Goal: Obtain resource: Download file/media

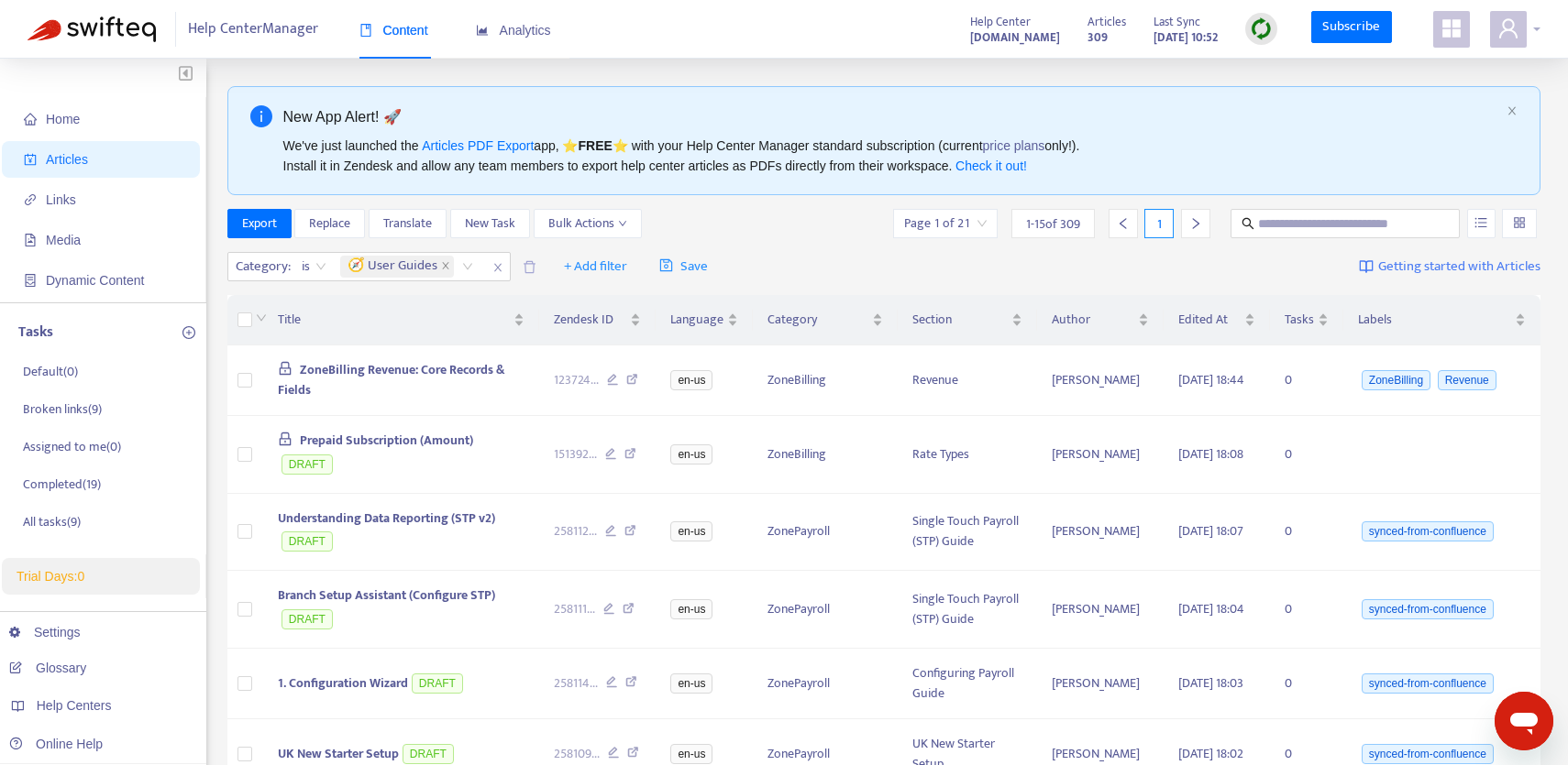
click at [1516, 33] on icon "user" at bounding box center [1509, 29] width 22 height 22
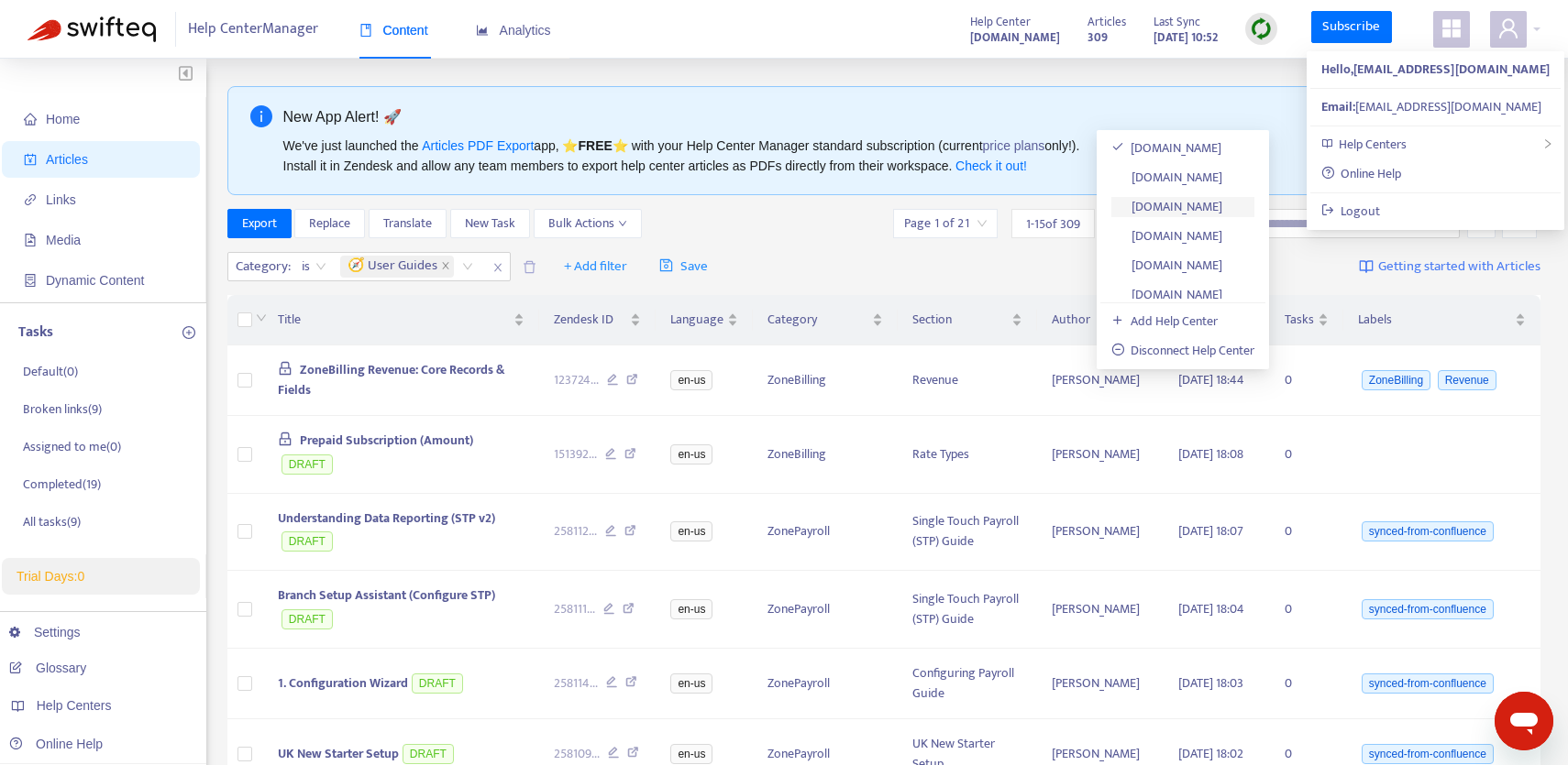
click at [1223, 207] on link "[DOMAIN_NAME]" at bounding box center [1167, 206] width 112 height 21
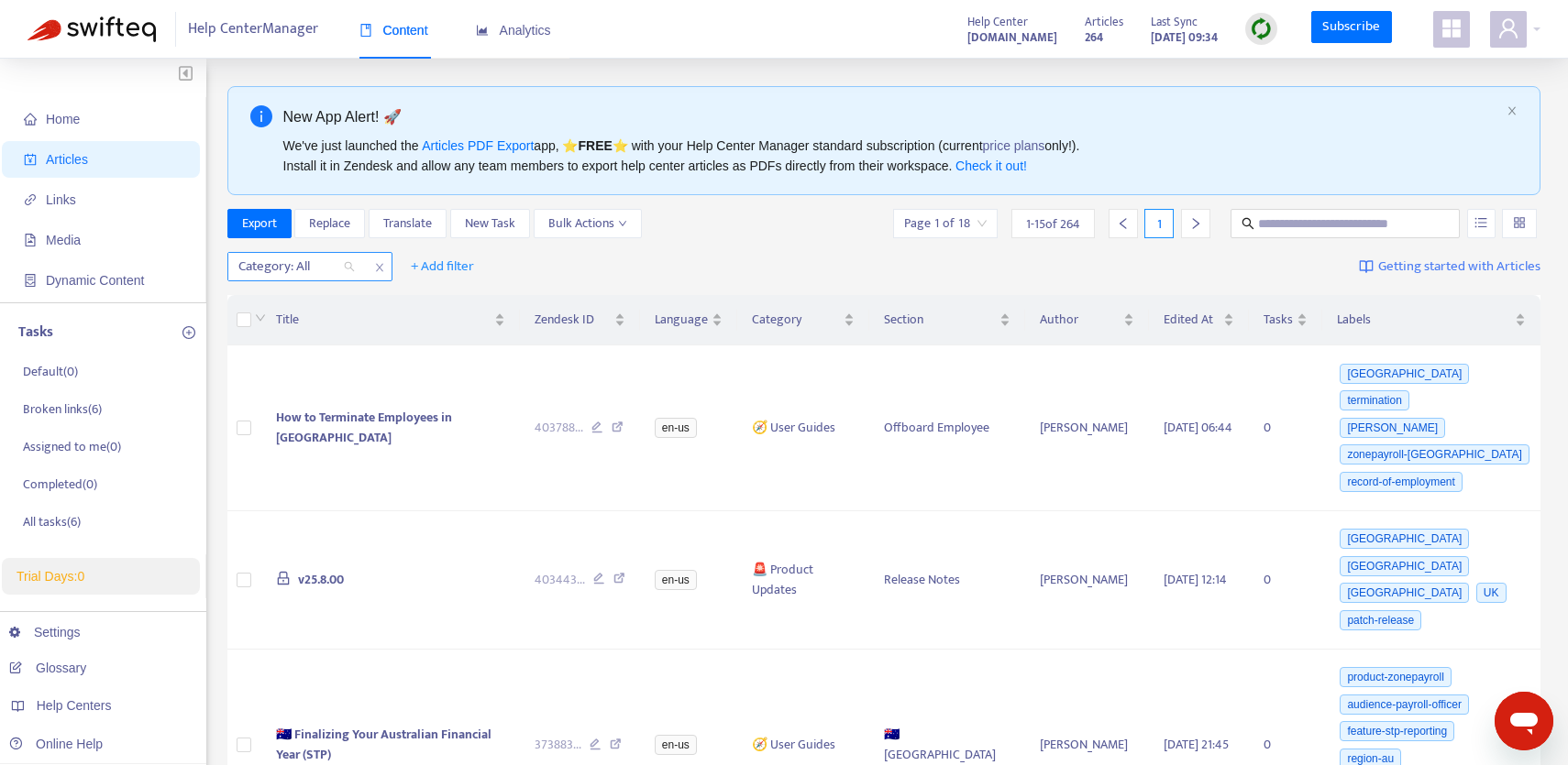
click at [347, 266] on div "Category: All" at bounding box center [297, 266] width 137 height 28
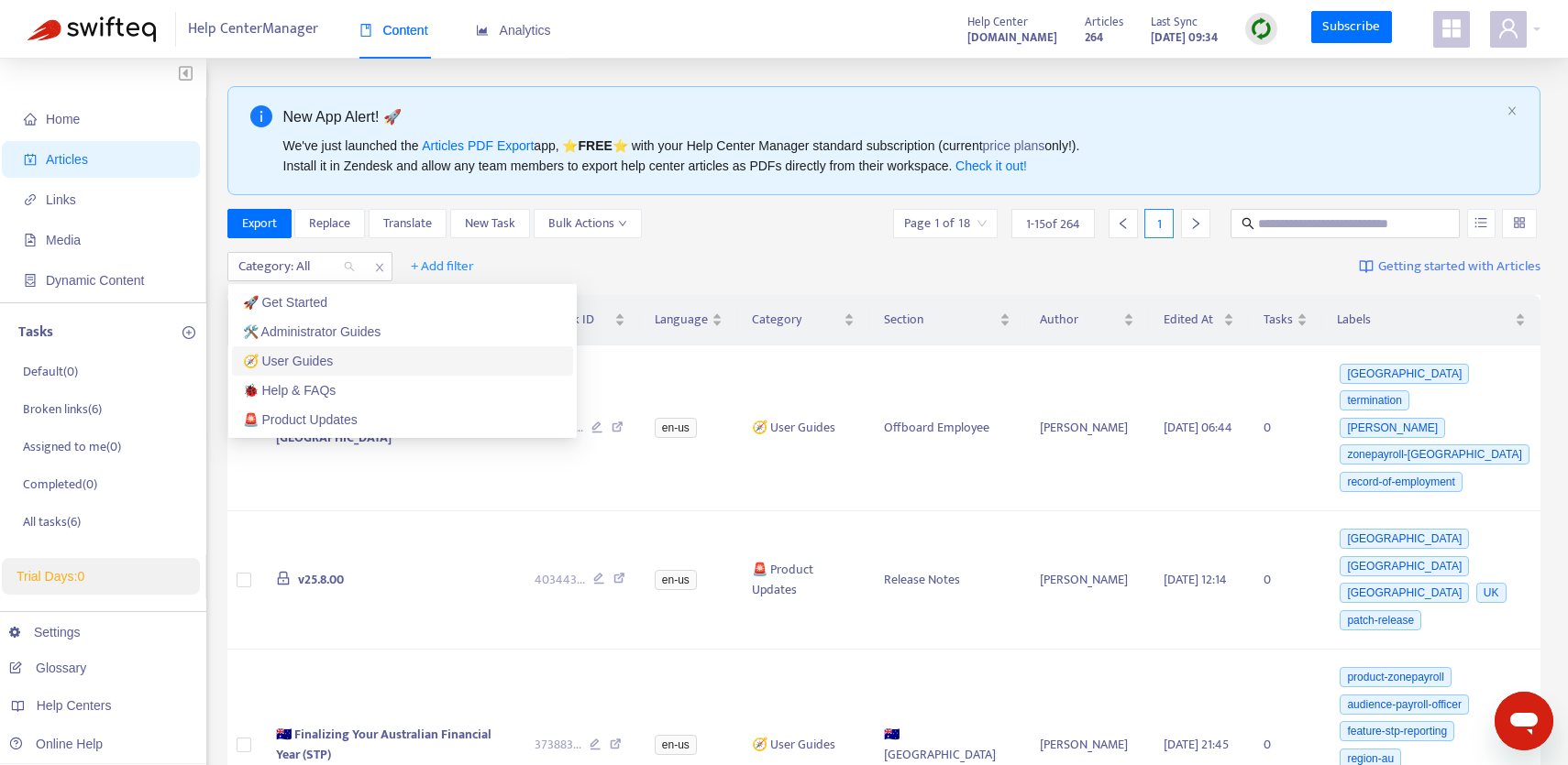
click at [314, 352] on div "🧭 User Guides" at bounding box center [403, 361] width 319 height 20
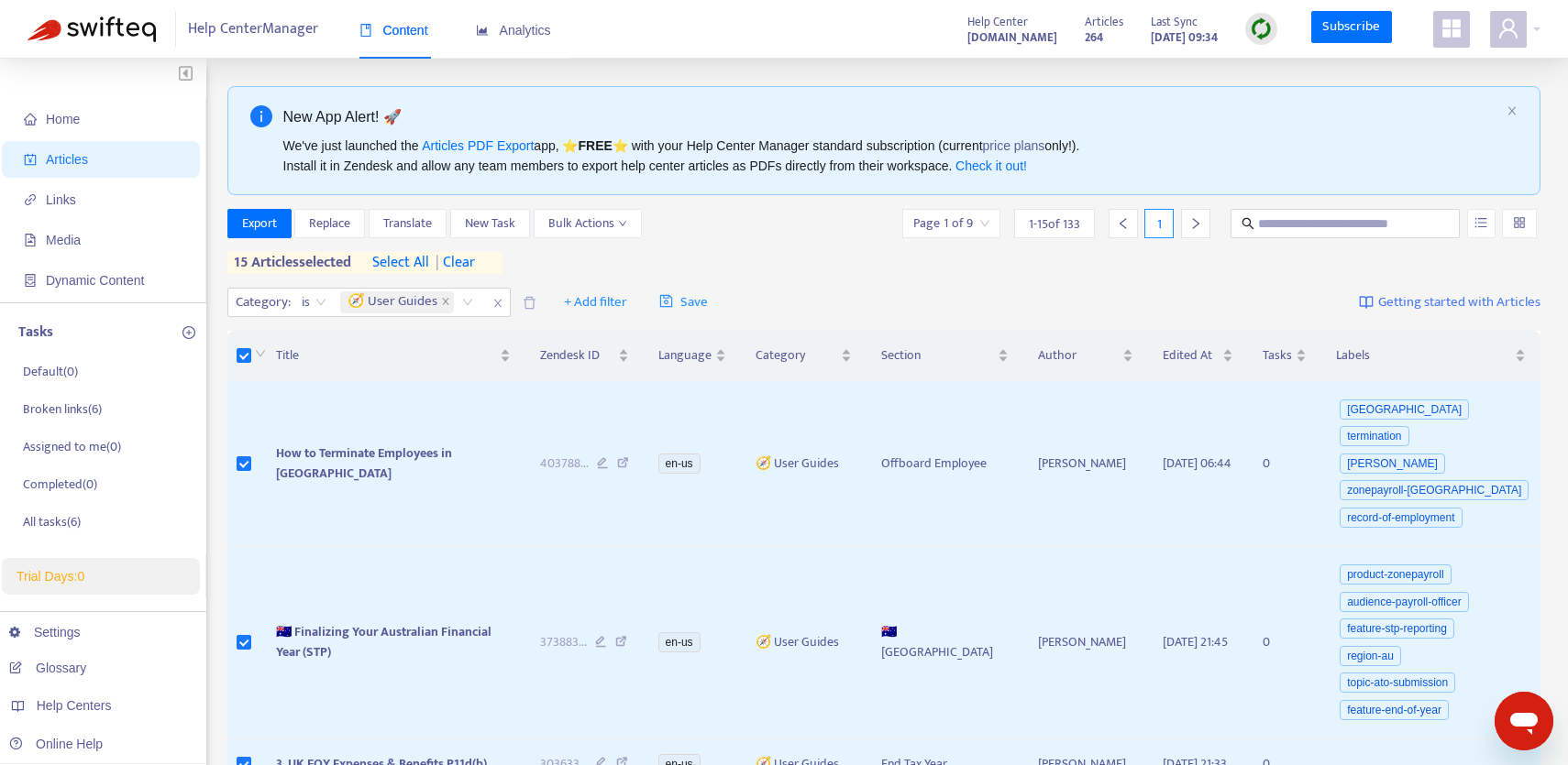
click at [1067, 237] on div "1 - 15 of 133" at bounding box center [1054, 224] width 81 height 30
click at [1059, 235] on div "1 - 15 of 133" at bounding box center [1054, 224] width 81 height 30
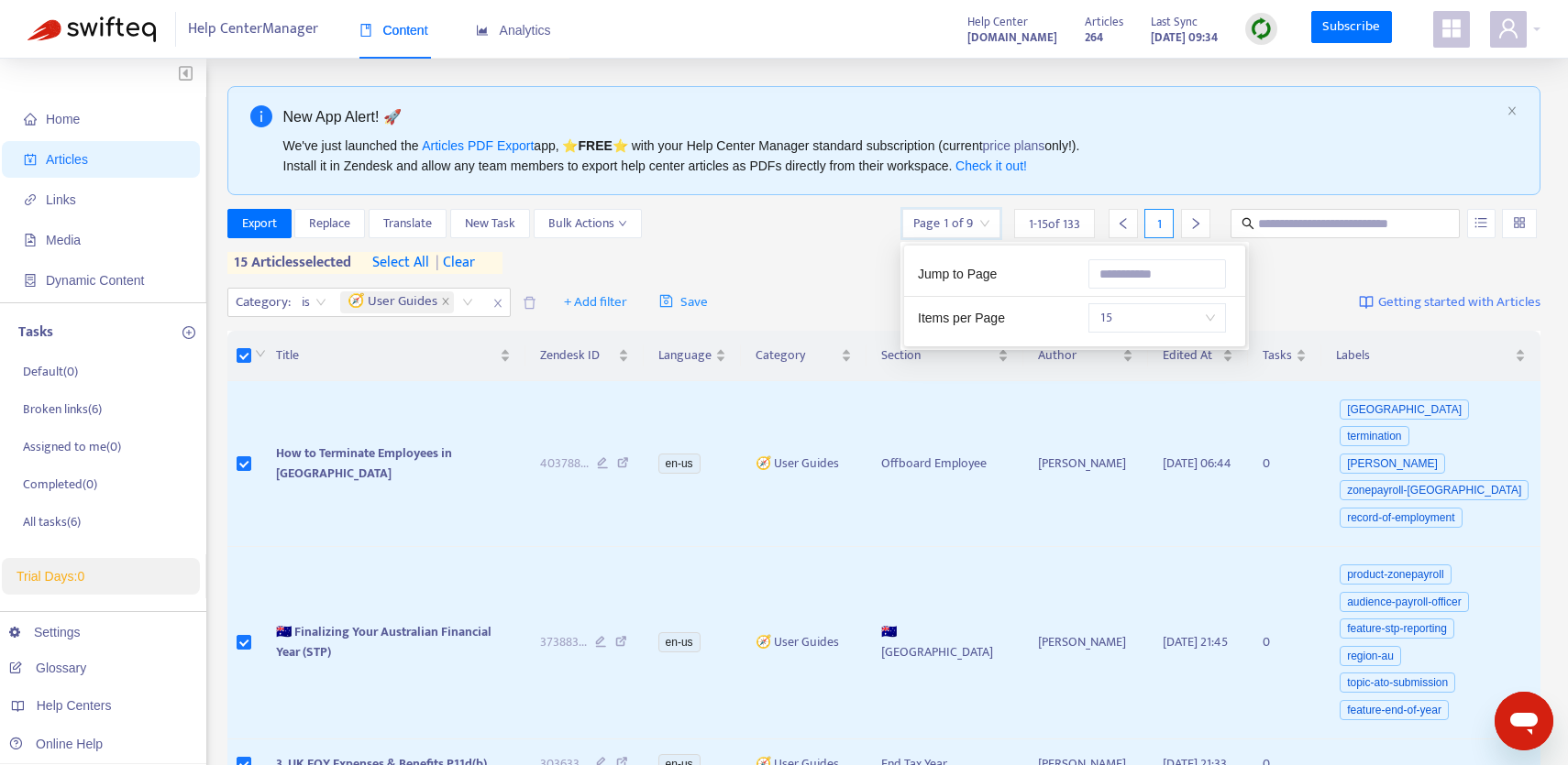
click at [979, 234] on input "search" at bounding box center [952, 224] width 76 height 28
click at [1123, 307] on span "15" at bounding box center [1157, 318] width 116 height 28
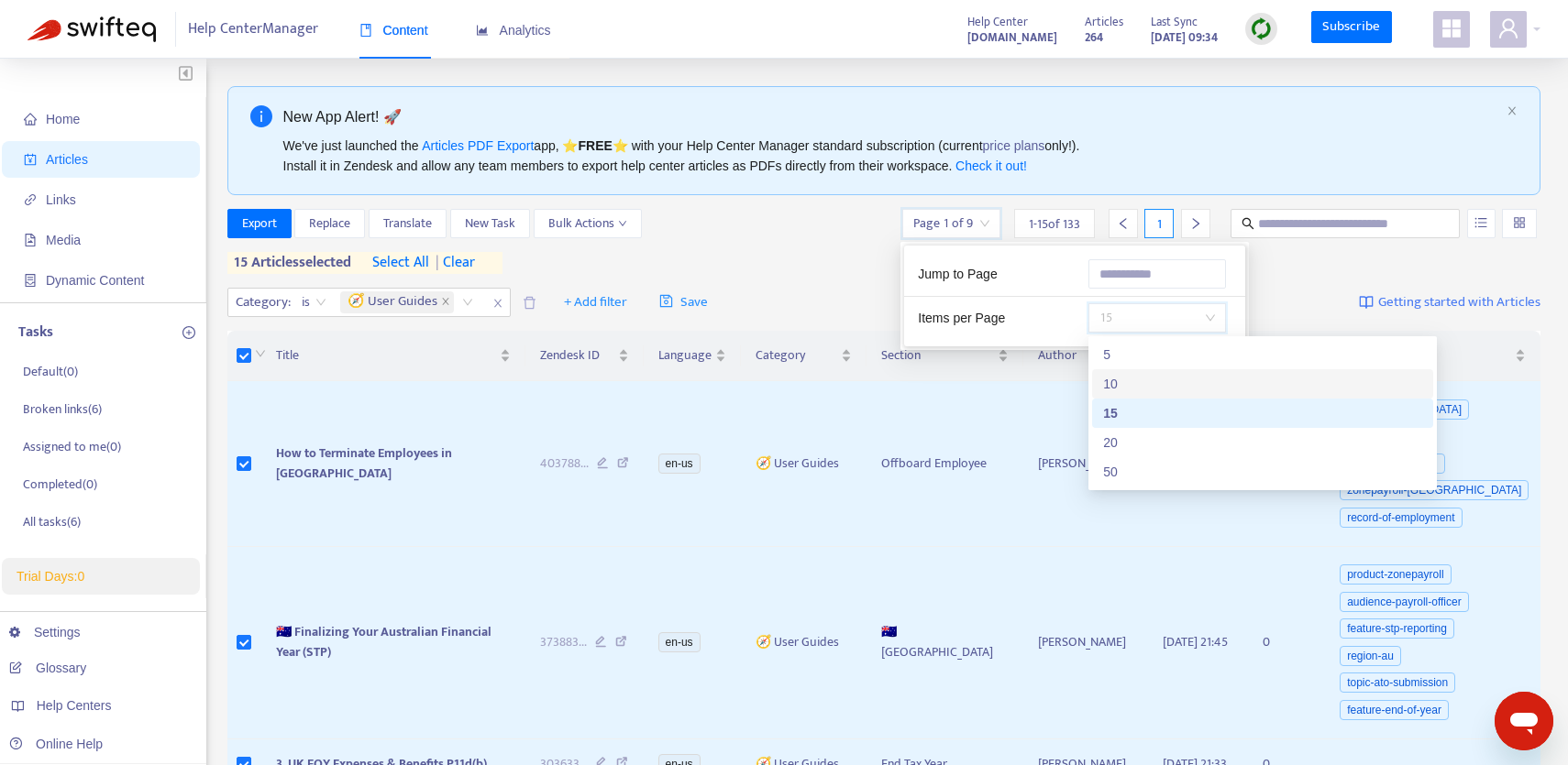
click at [1119, 380] on div "10" at bounding box center [1263, 384] width 319 height 20
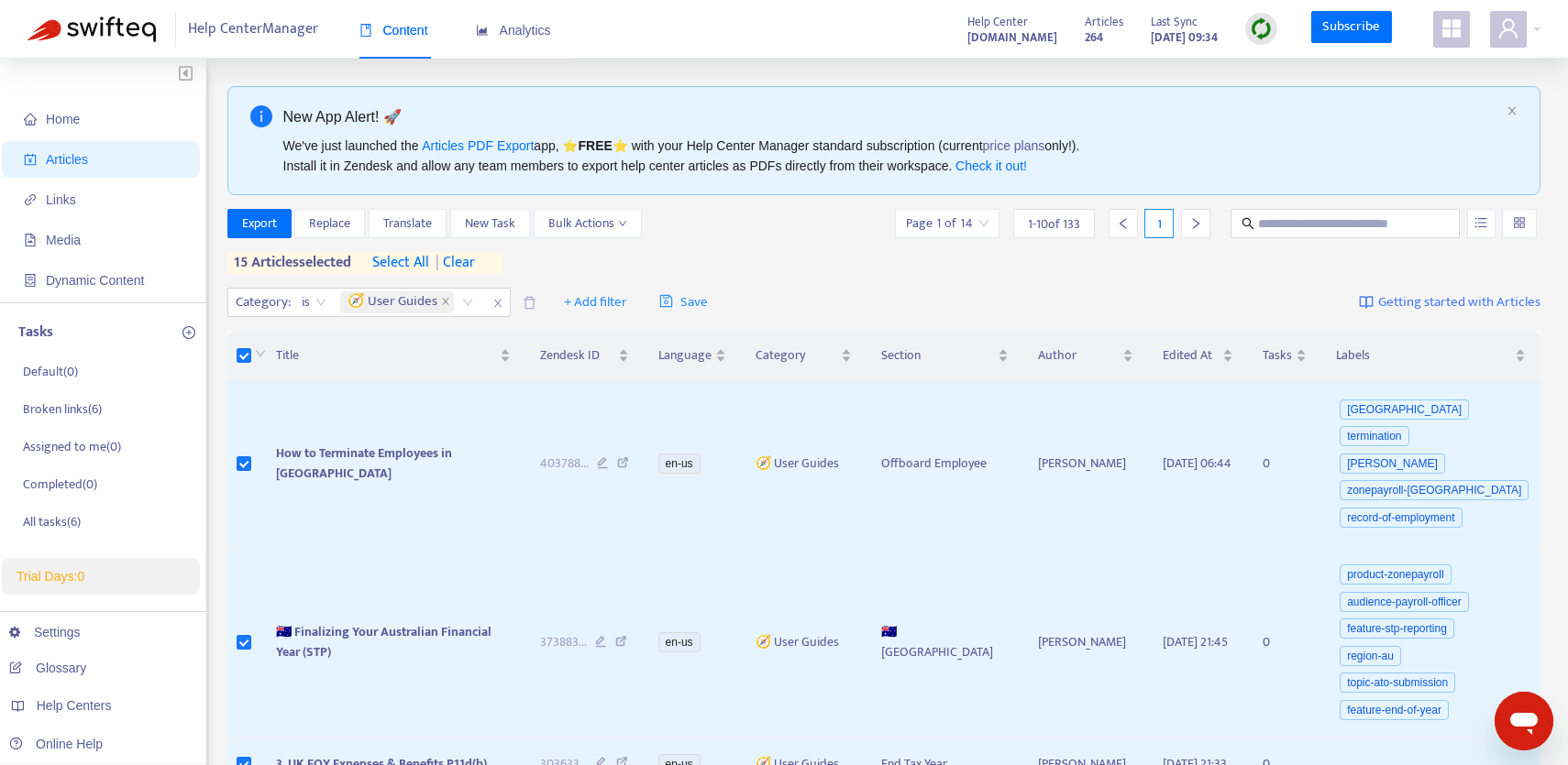
click at [253, 360] on div at bounding box center [258, 355] width 15 height 20
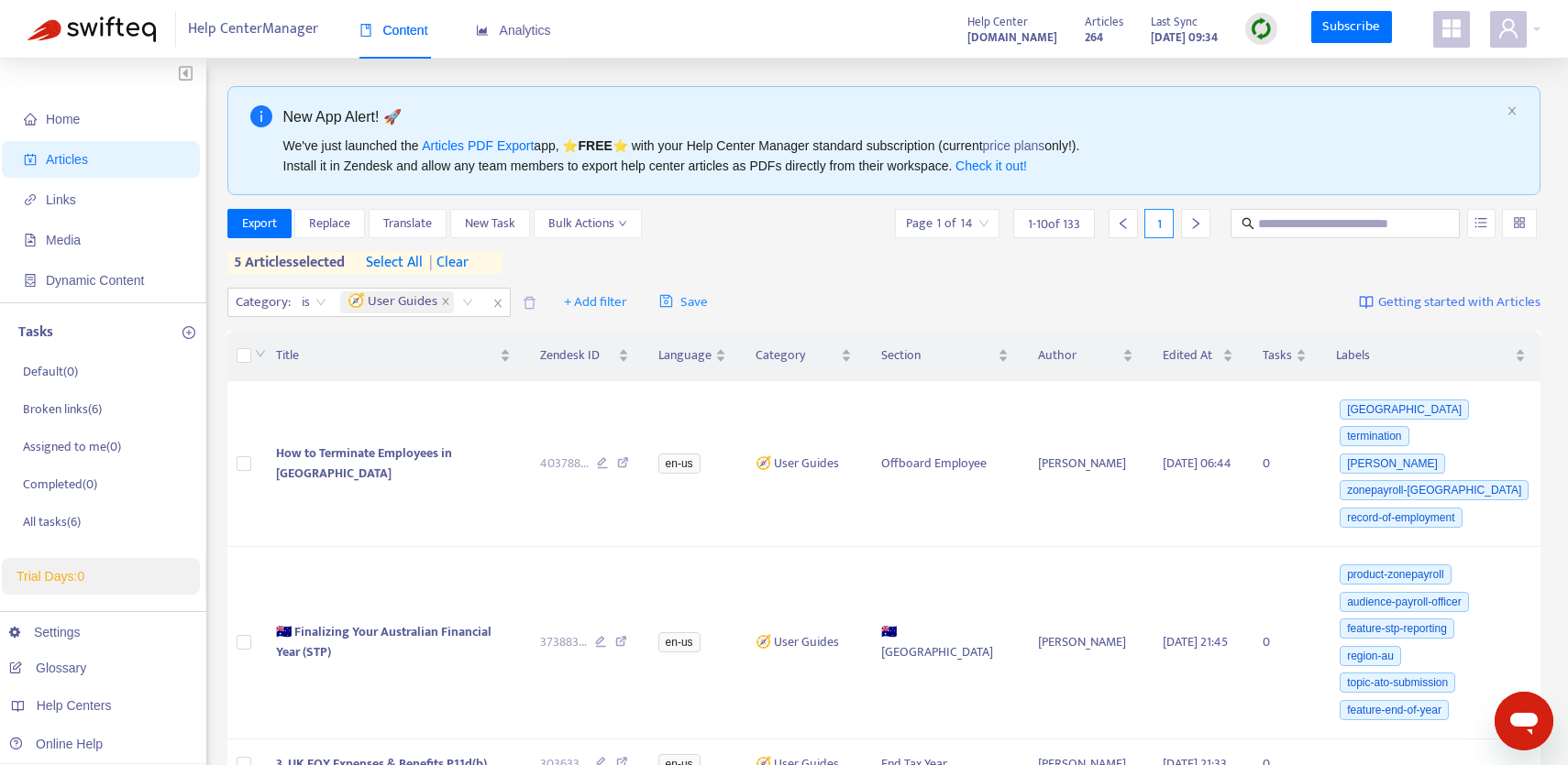
click at [454, 262] on span "| clear" at bounding box center [446, 263] width 46 height 22
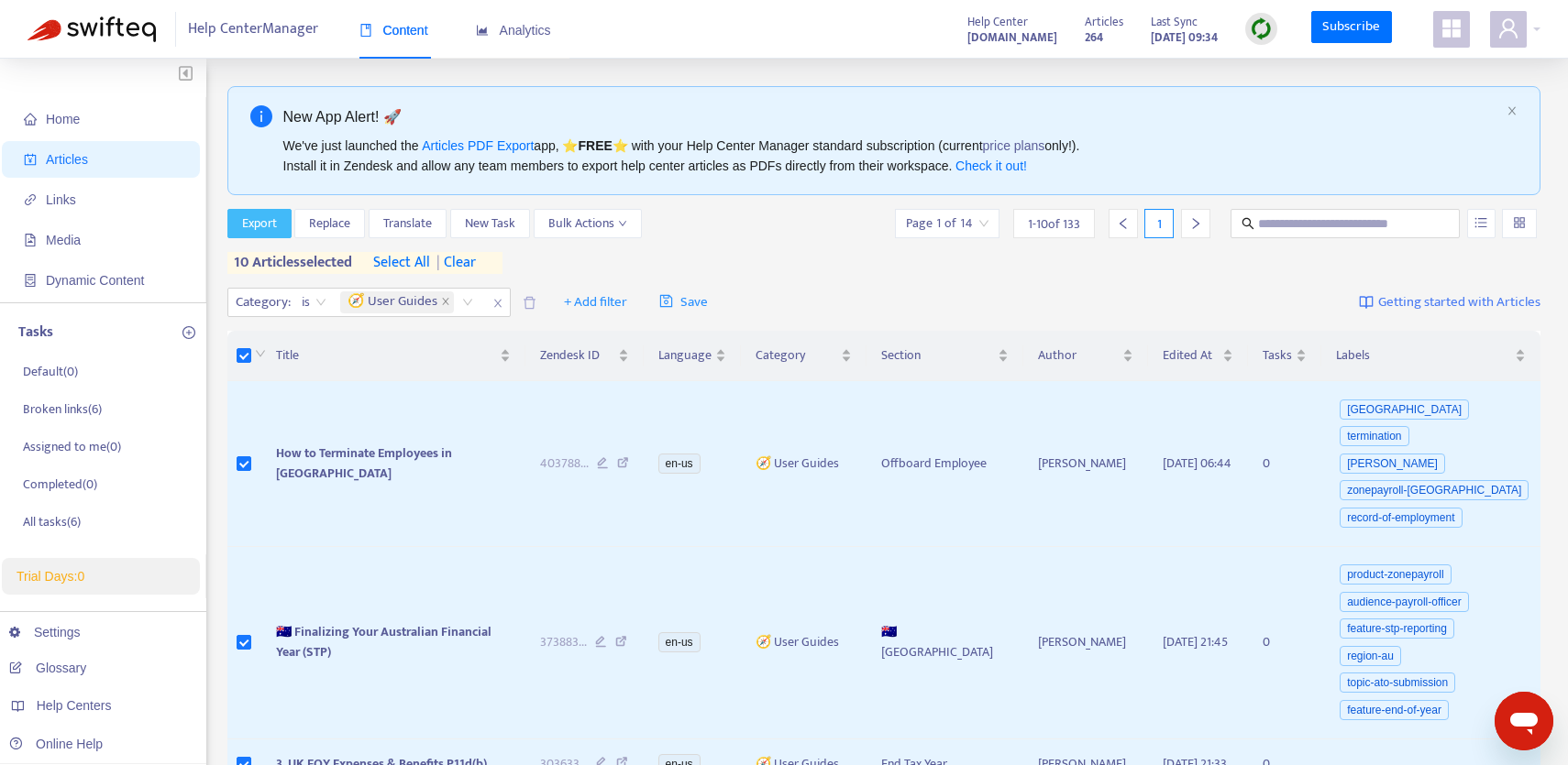
click at [248, 226] on span "Export" at bounding box center [260, 224] width 35 height 20
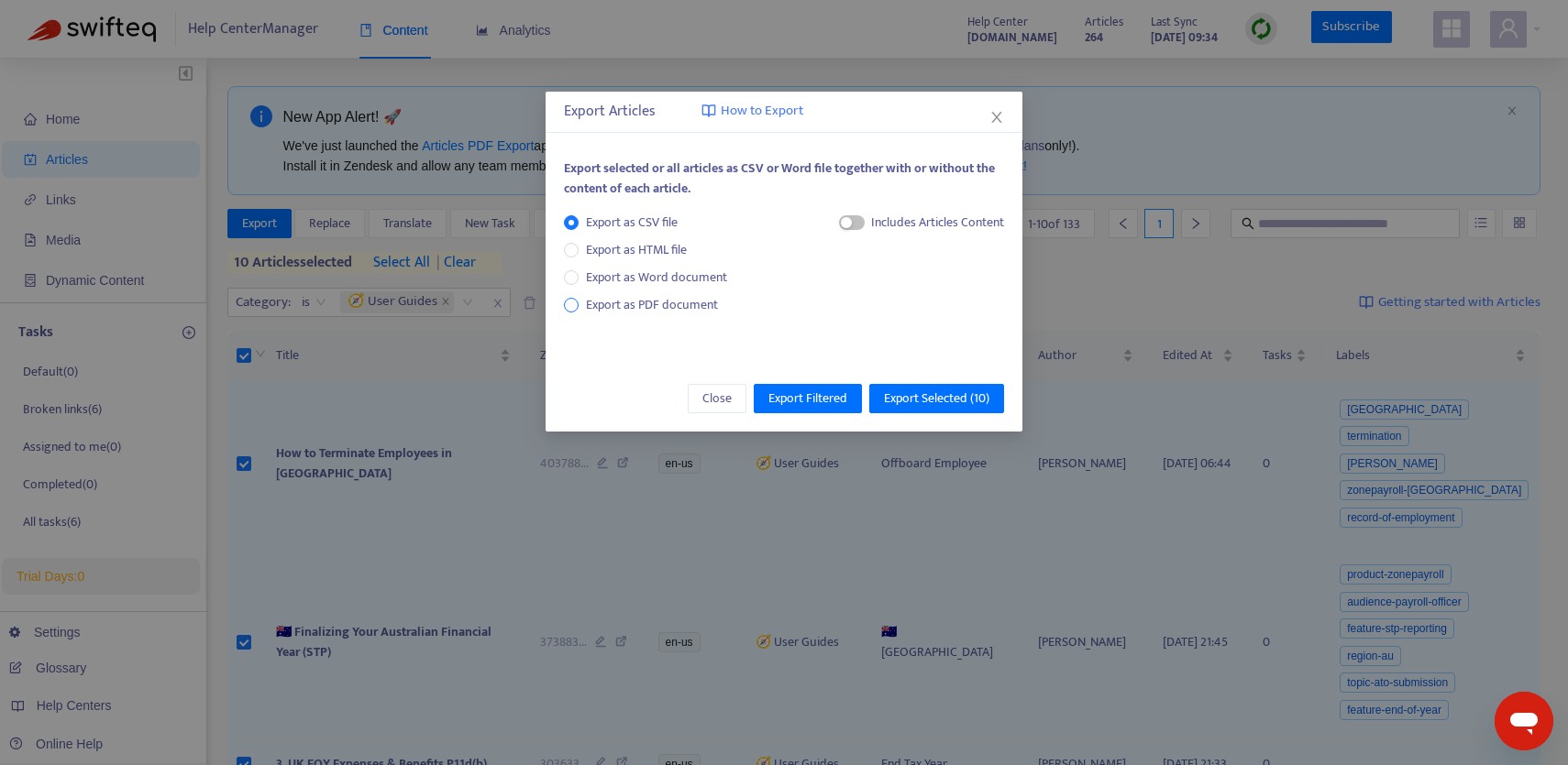
click at [720, 305] on span "Export as PDF document" at bounding box center [652, 305] width 146 height 20
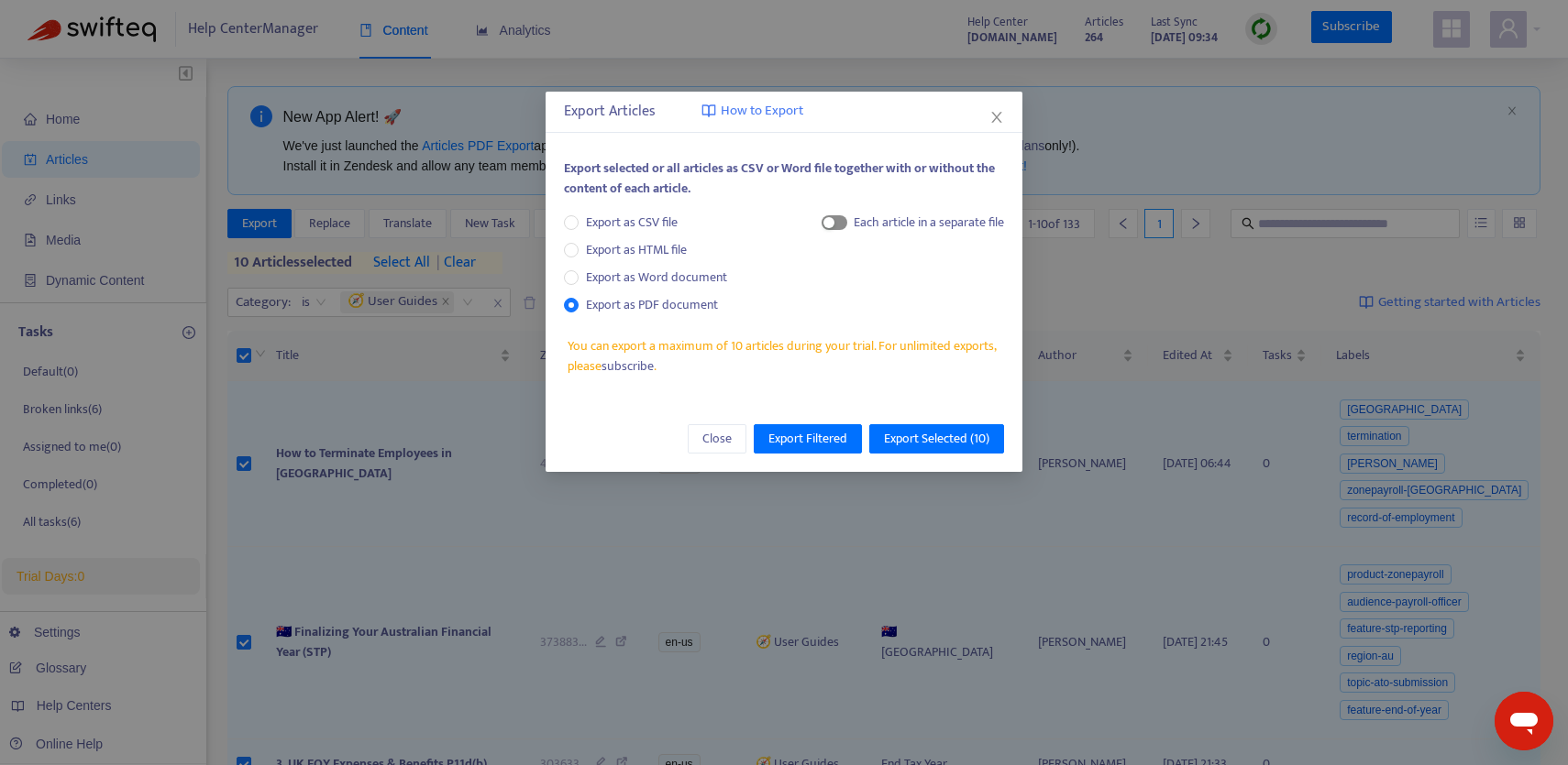
click at [834, 220] on span "button" at bounding box center [835, 223] width 26 height 15
click at [914, 431] on span "Export Selected ( 10 )" at bounding box center [937, 439] width 106 height 20
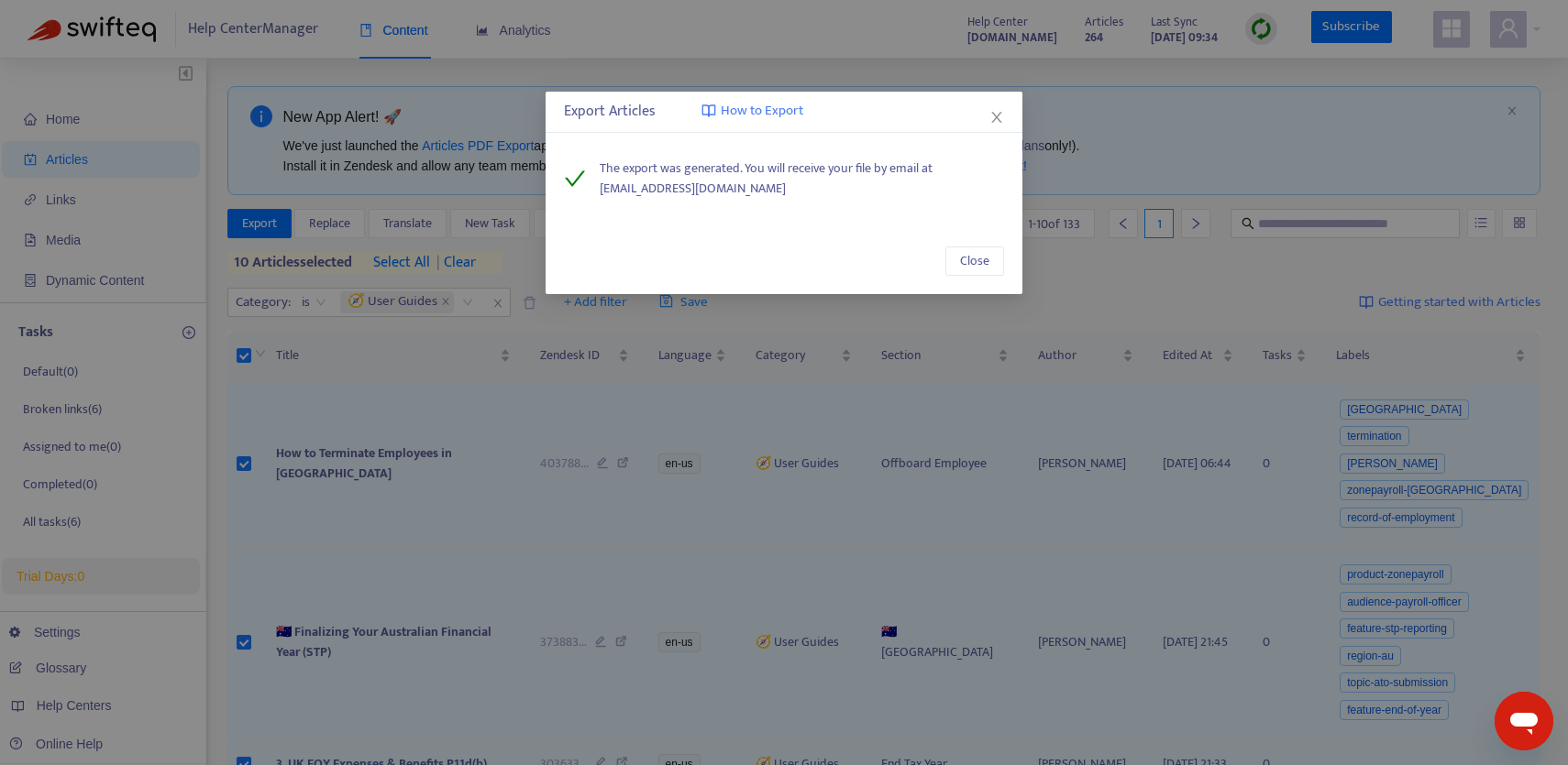
click at [967, 241] on div "Close" at bounding box center [783, 261] width 477 height 66
click at [971, 256] on span "Close" at bounding box center [975, 261] width 30 height 20
